Goal: Information Seeking & Learning: Compare options

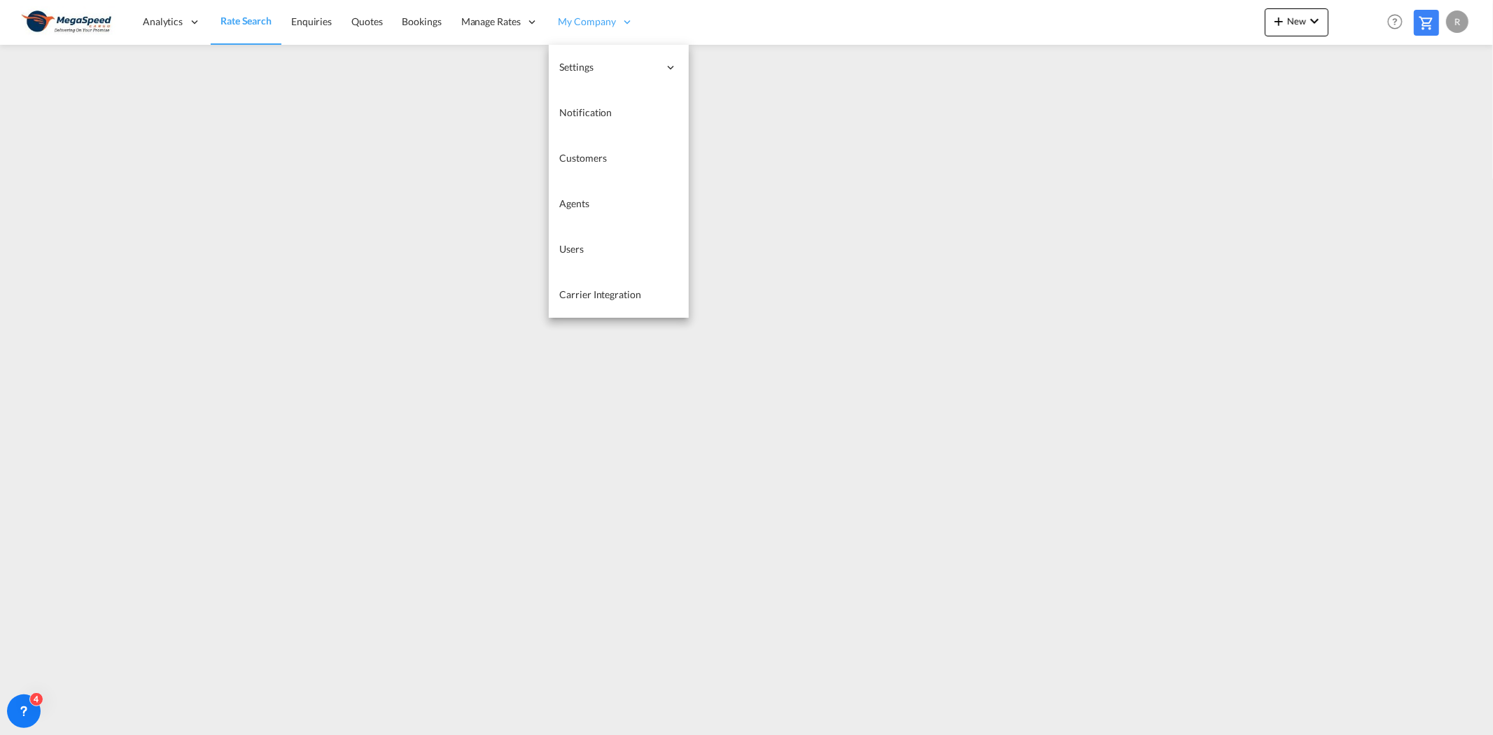
click at [628, 18] on icon at bounding box center [628, 21] width 13 height 13
click at [589, 291] on span "Carrier Integration" at bounding box center [600, 294] width 81 height 12
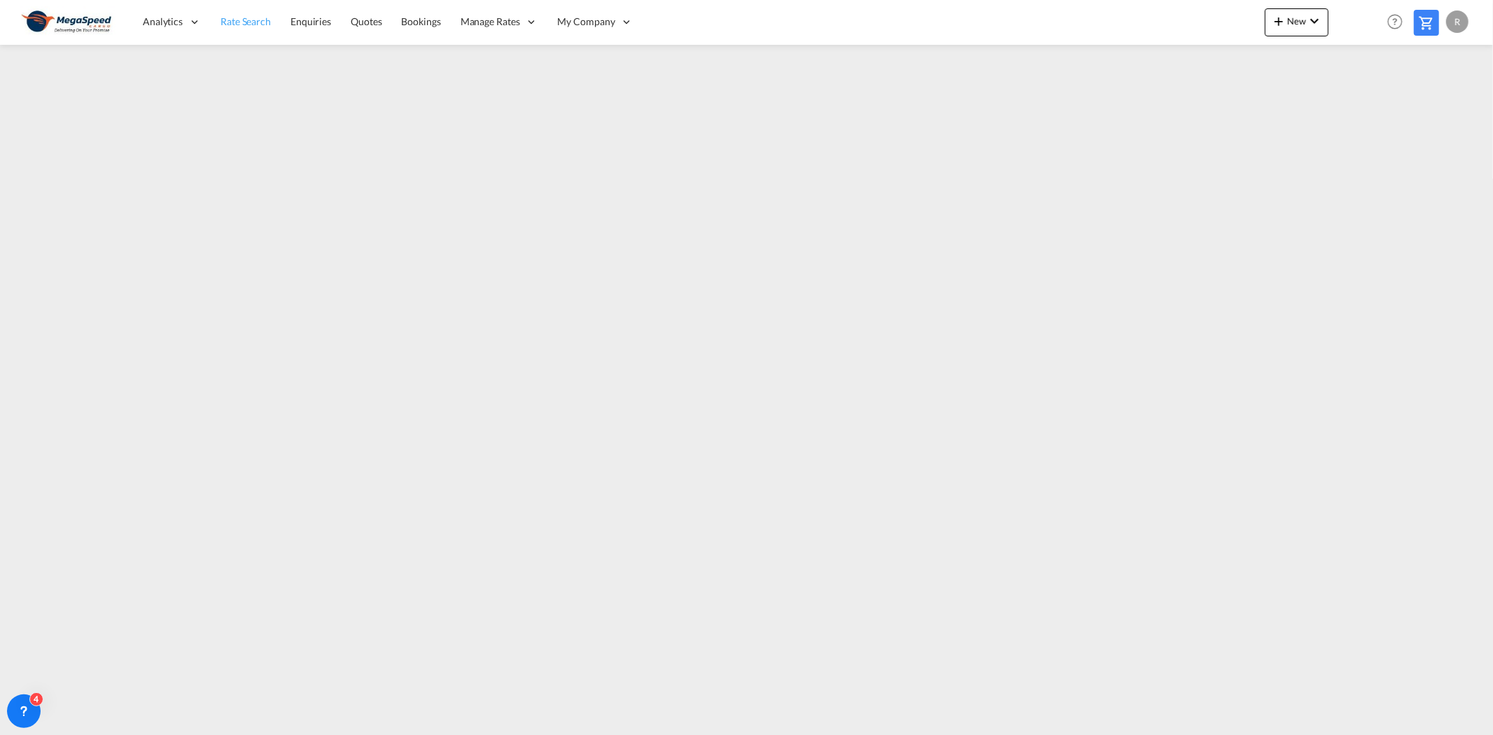
click at [246, 32] on link "Rate Search" at bounding box center [246, 22] width 70 height 46
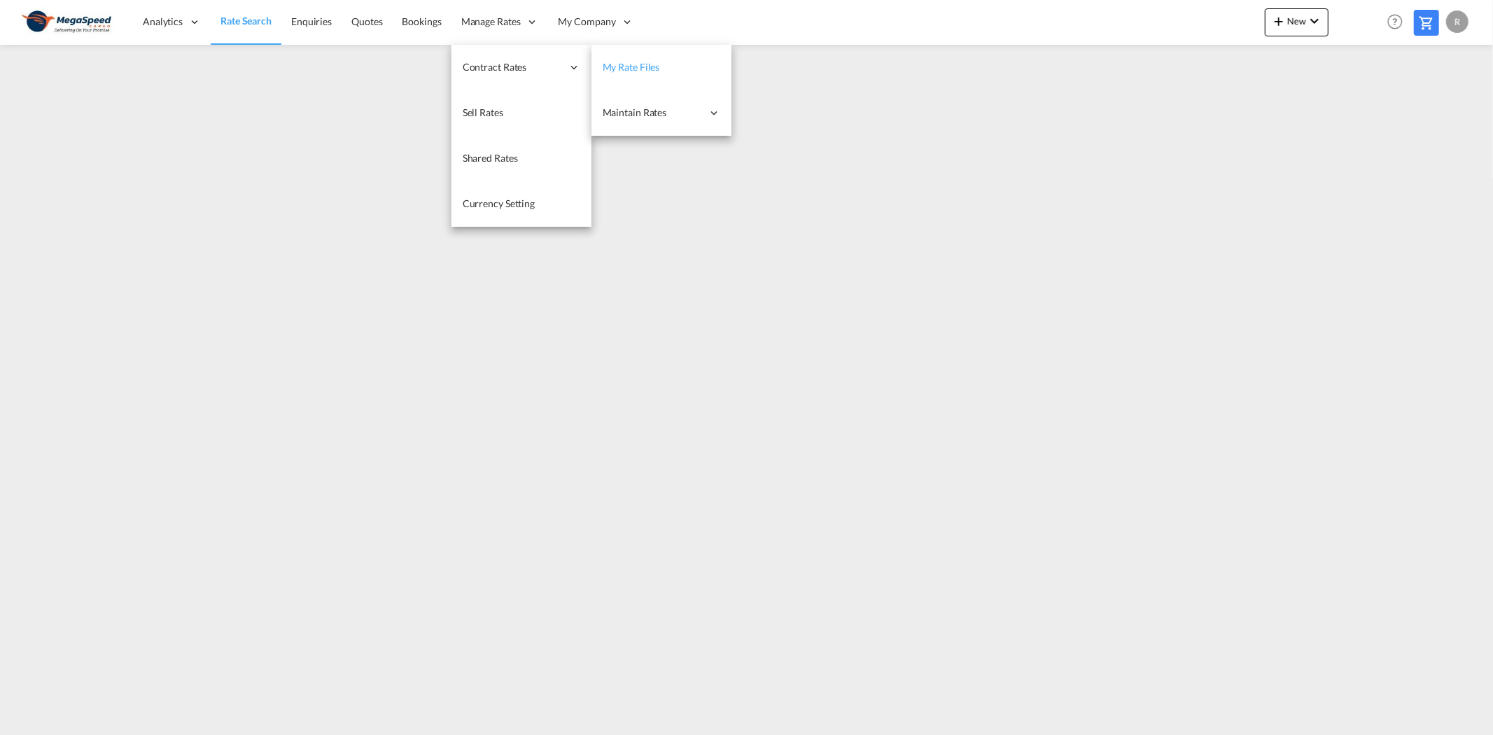
click at [645, 67] on span "My Rate Files" at bounding box center [631, 67] width 57 height 12
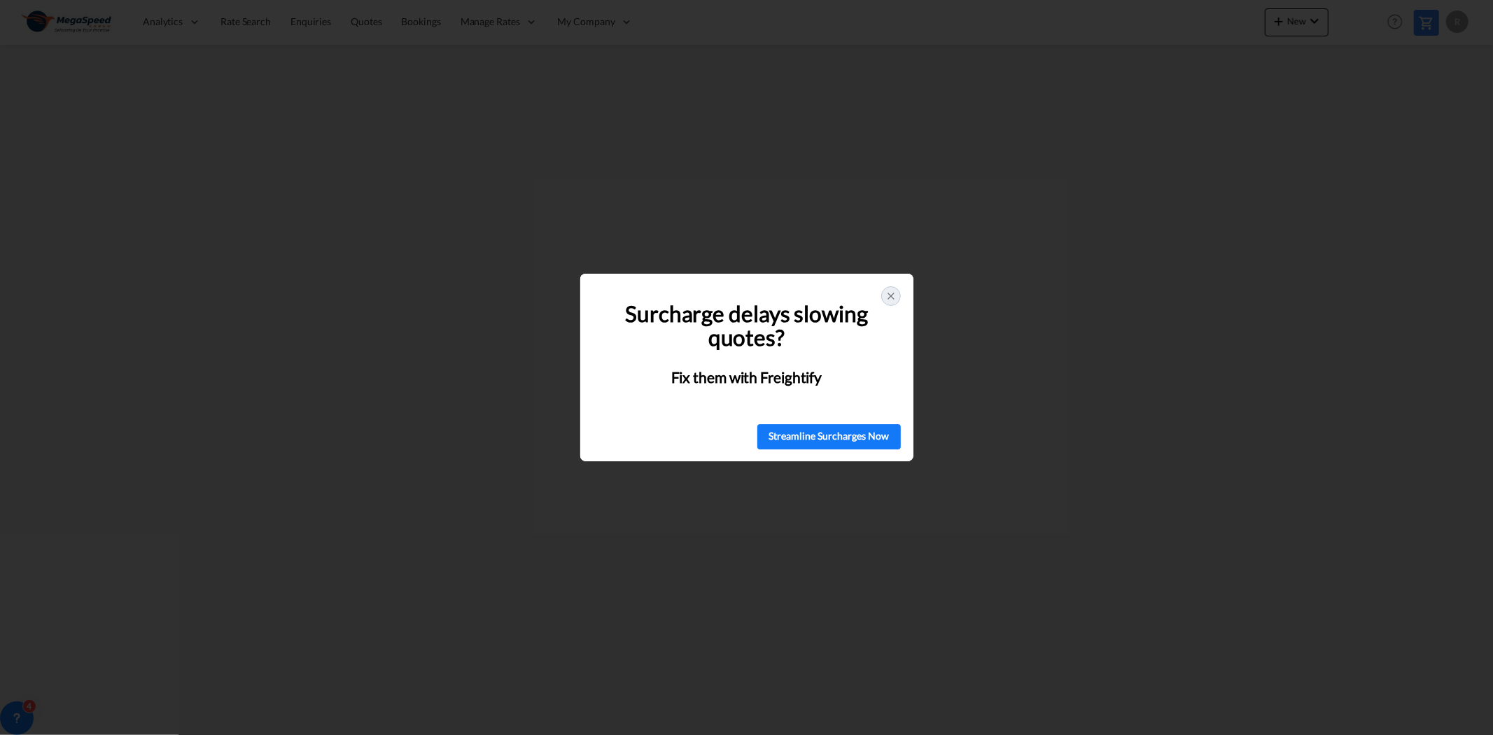
click at [886, 295] on icon at bounding box center [891, 296] width 11 height 11
